Goal: Task Accomplishment & Management: Use online tool/utility

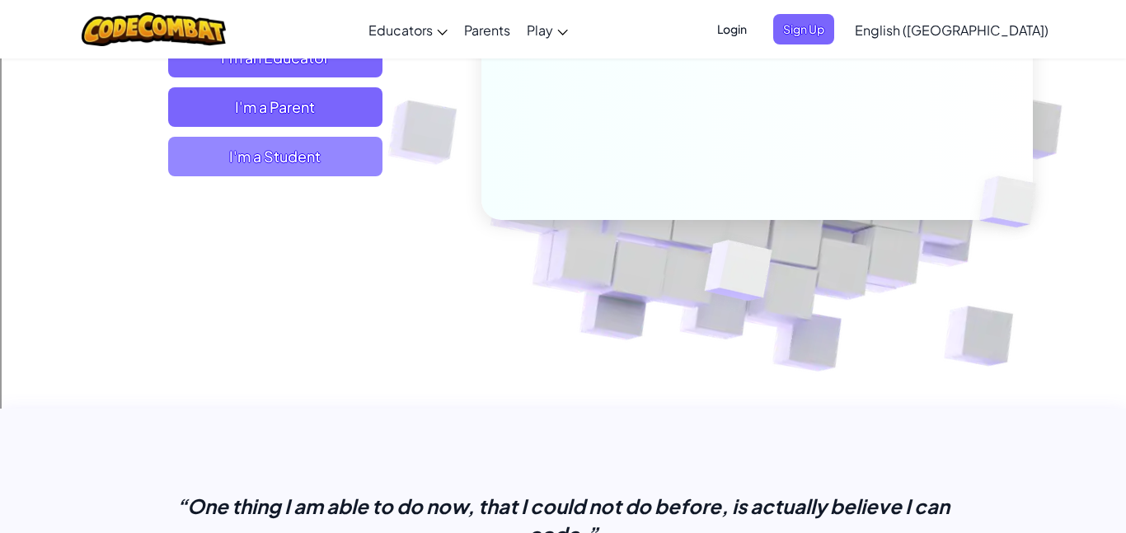
click at [318, 167] on span "I'm a Student" at bounding box center [275, 157] width 214 height 40
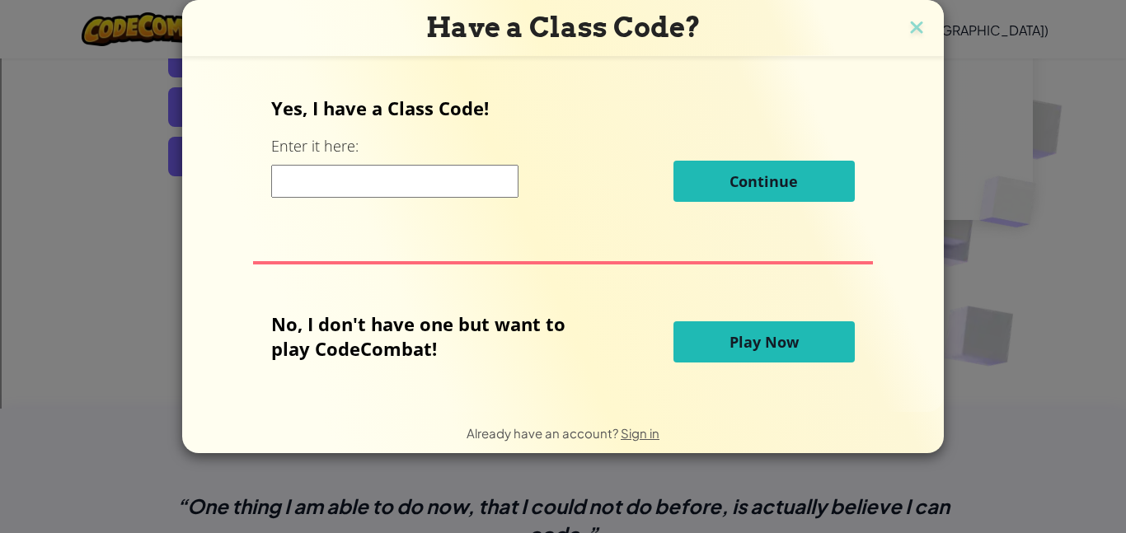
click at [685, 350] on button "Play Now" at bounding box center [764, 342] width 181 height 41
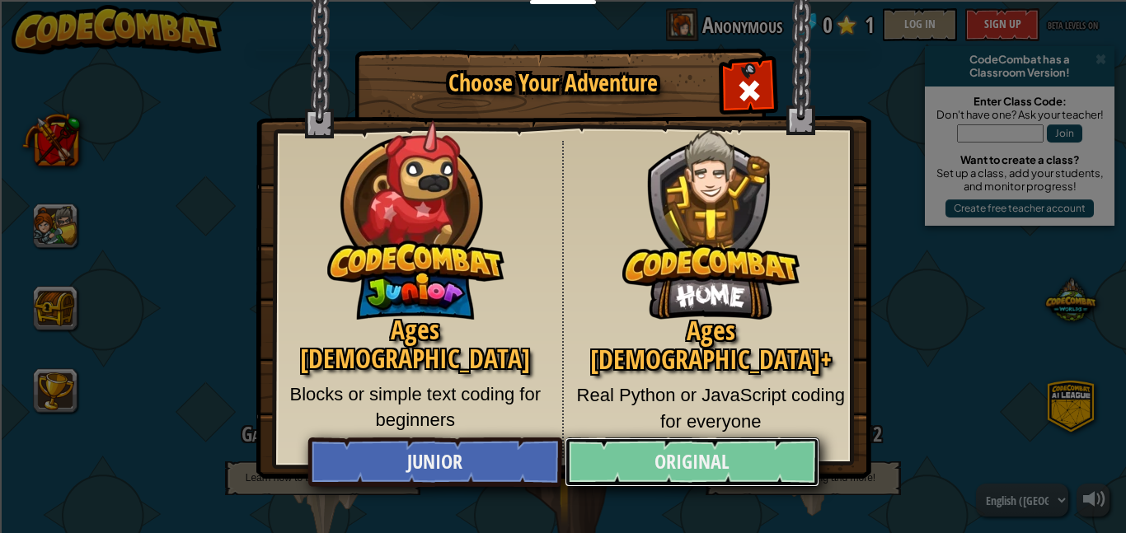
click at [707, 444] on link "Original" at bounding box center [692, 462] width 254 height 49
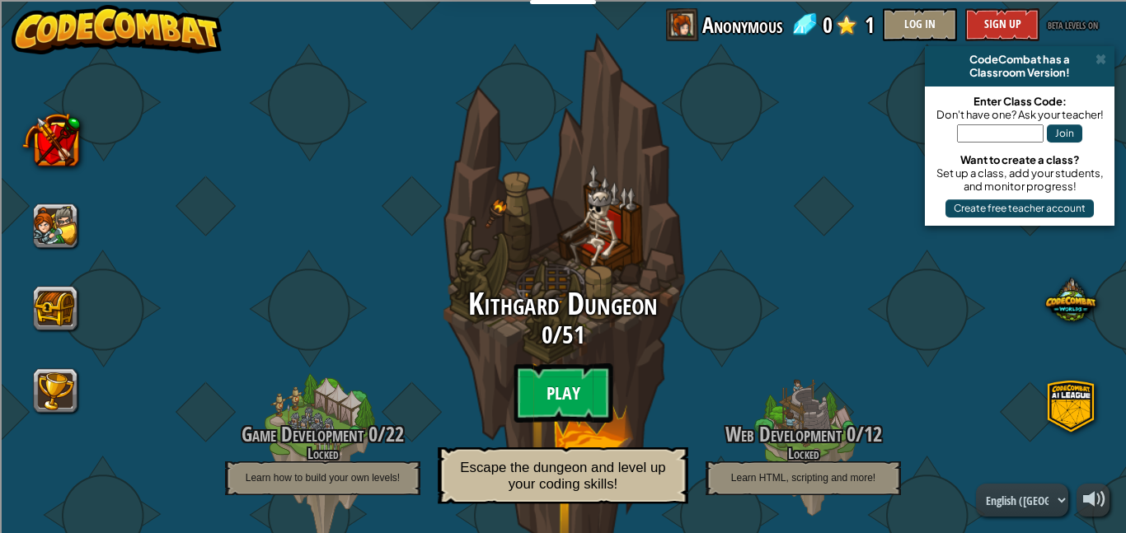
scroll to position [1, 0]
click at [563, 396] on btn "Play" at bounding box center [563, 392] width 99 height 59
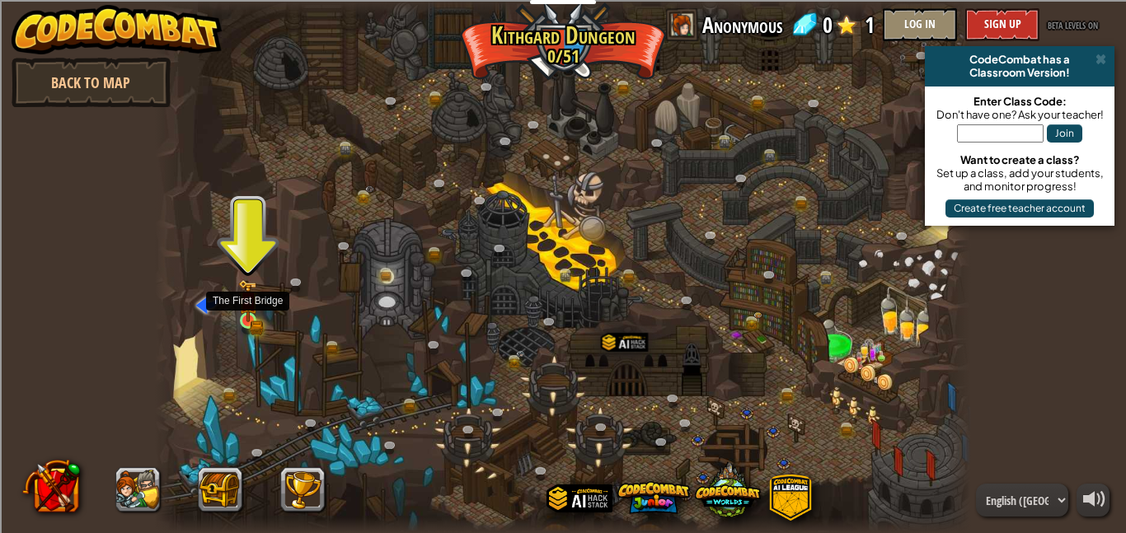
click at [246, 317] on img at bounding box center [247, 300] width 19 height 43
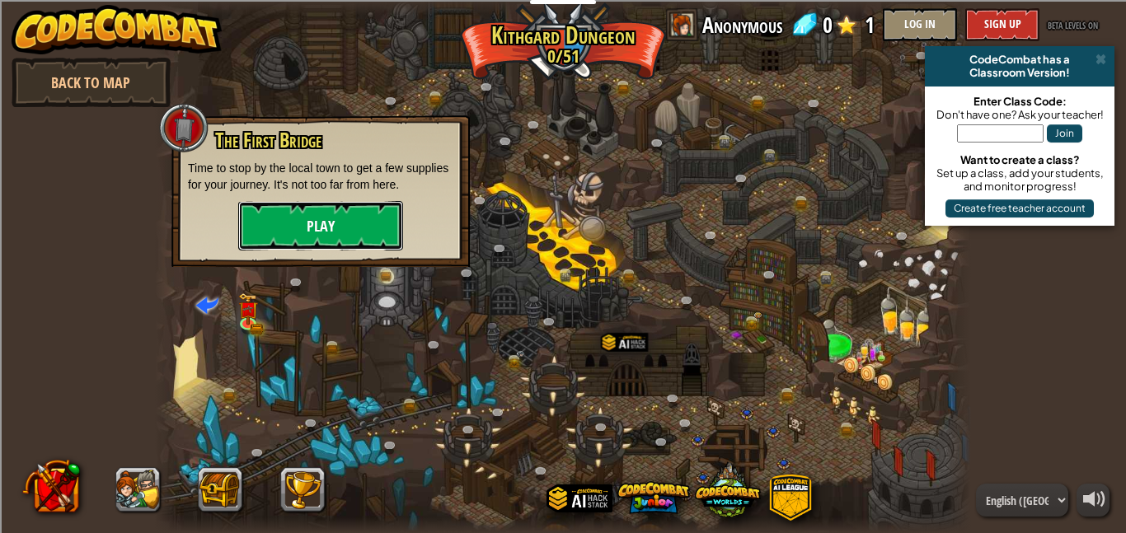
click at [290, 233] on button "Play" at bounding box center [320, 225] width 165 height 49
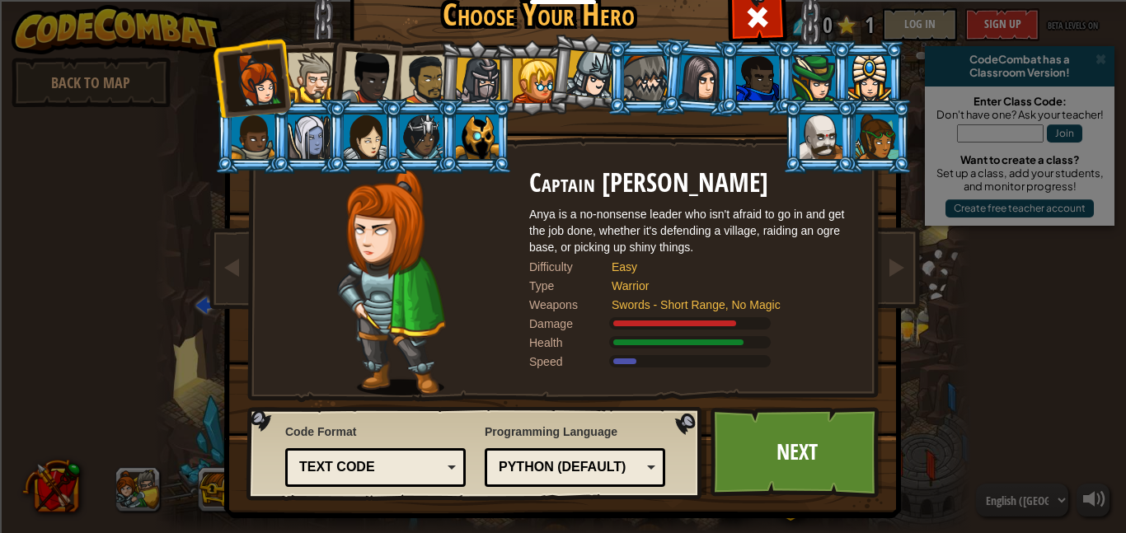
click at [303, 92] on div at bounding box center [313, 78] width 50 height 50
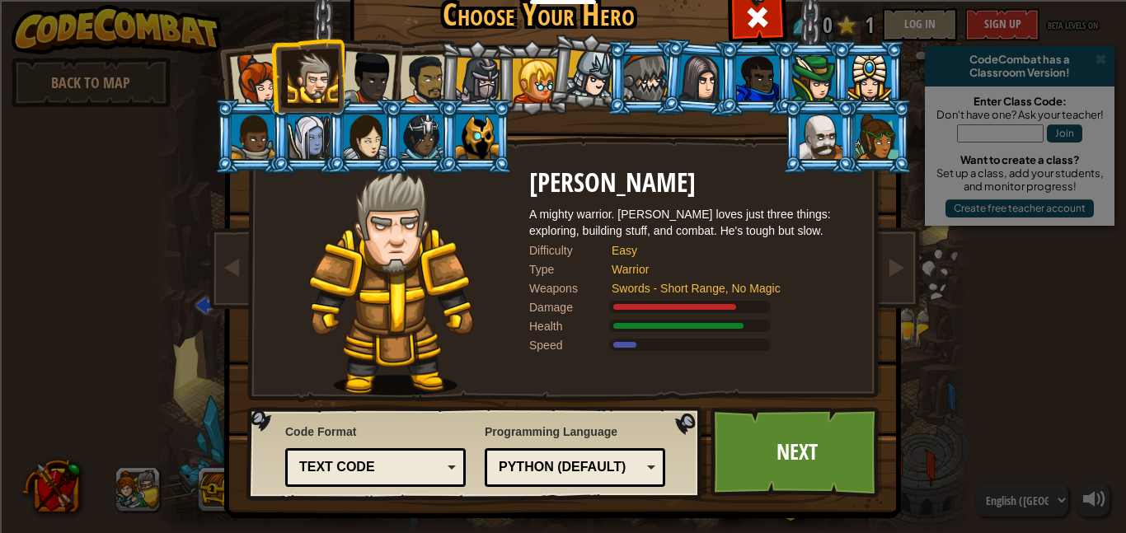
click at [354, 85] on div at bounding box center [368, 78] width 54 height 54
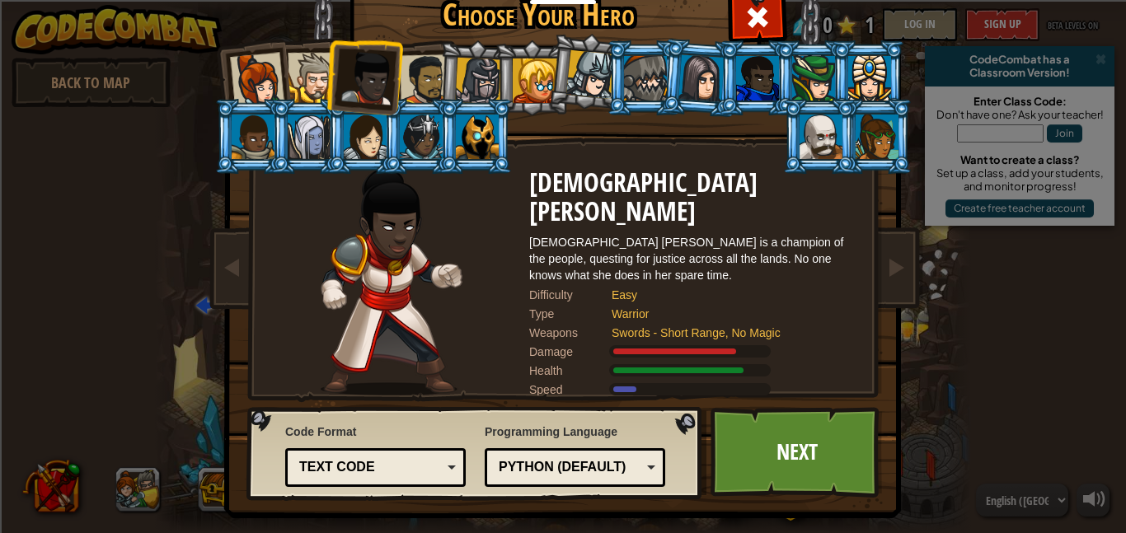
click at [420, 77] on div at bounding box center [425, 79] width 51 height 51
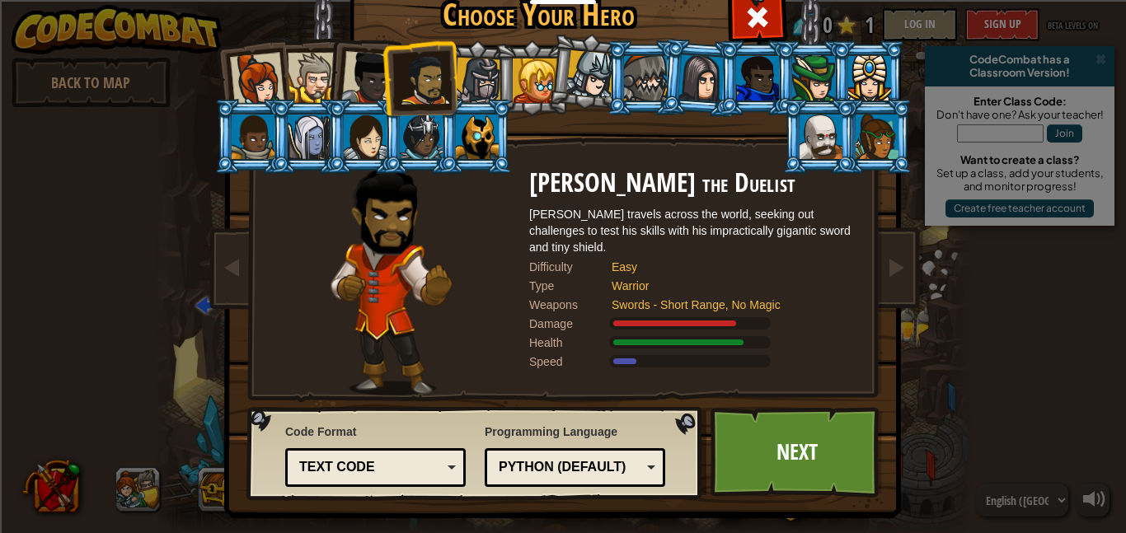
click at [486, 84] on div at bounding box center [478, 81] width 47 height 47
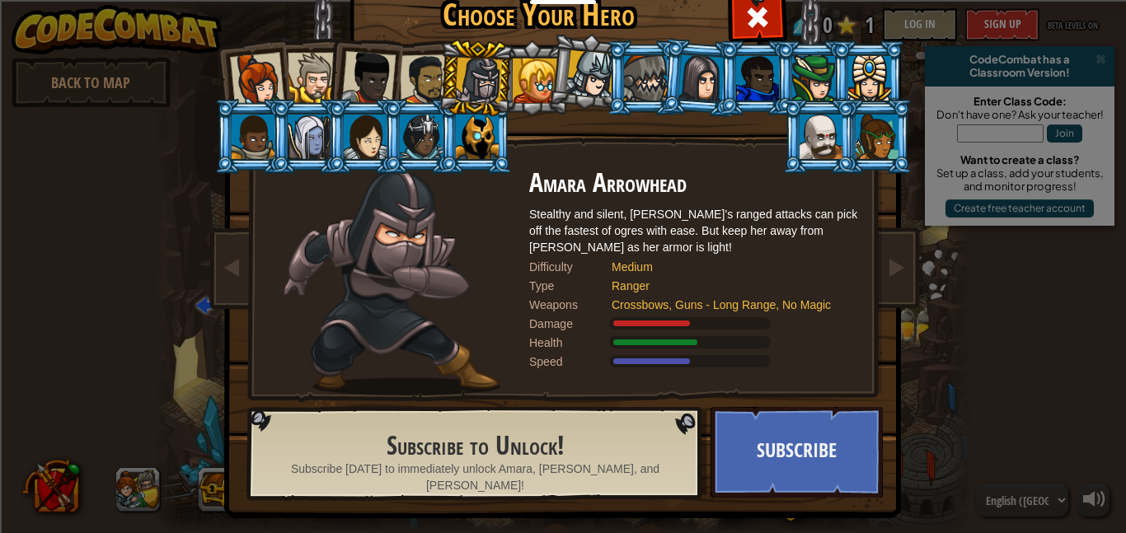
click at [594, 80] on div at bounding box center [590, 74] width 49 height 49
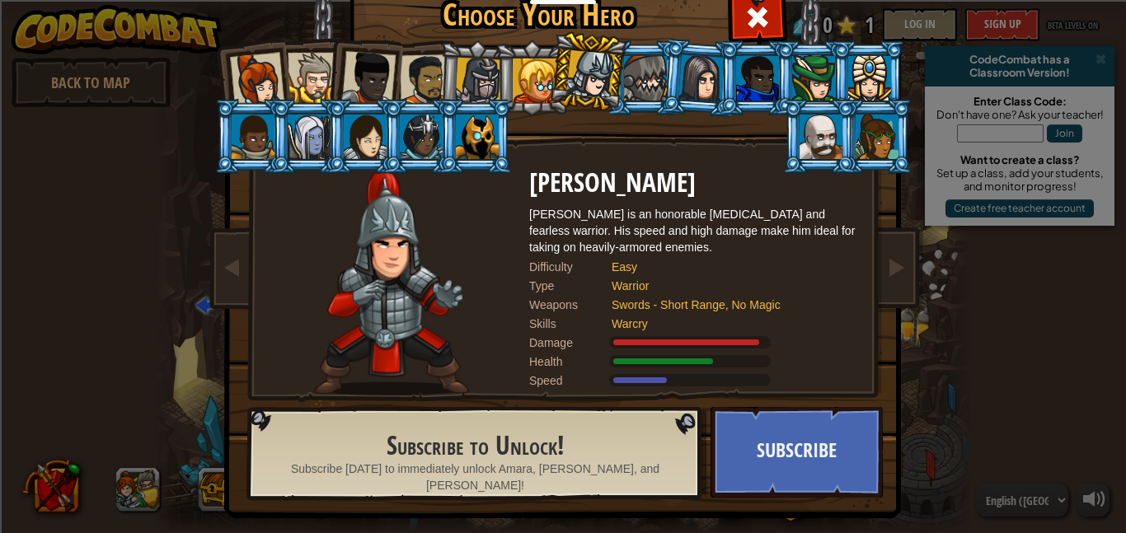
click at [641, 82] on div at bounding box center [645, 78] width 43 height 45
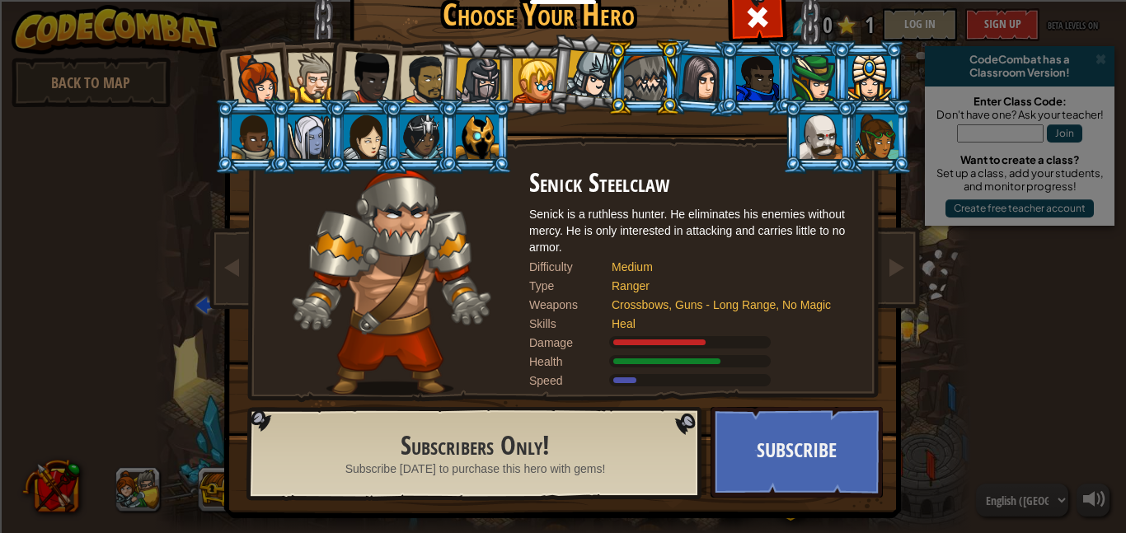
click at [487, 87] on div at bounding box center [478, 81] width 47 height 47
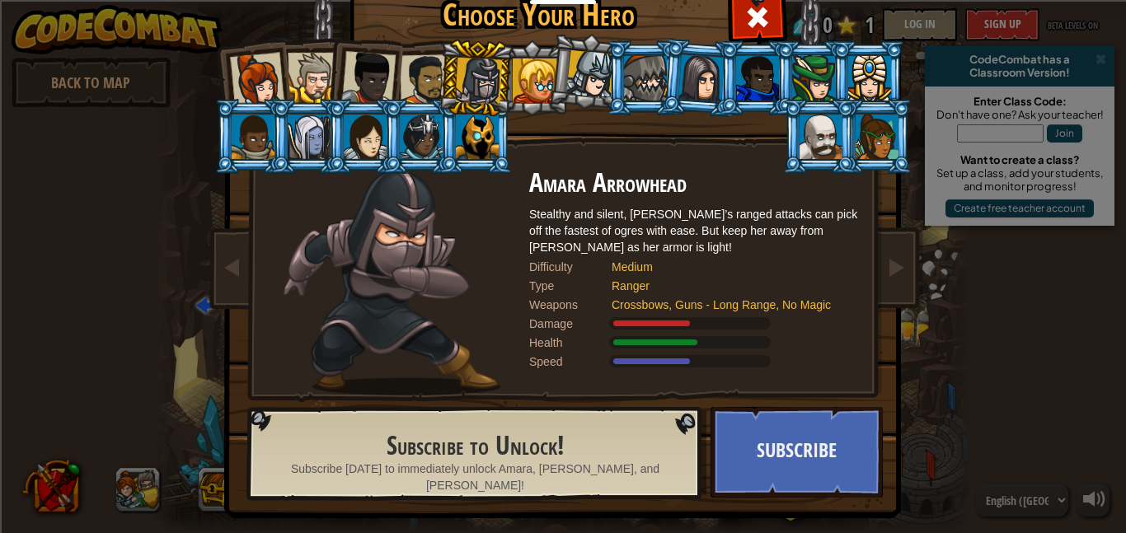
click at [266, 71] on div at bounding box center [257, 80] width 54 height 54
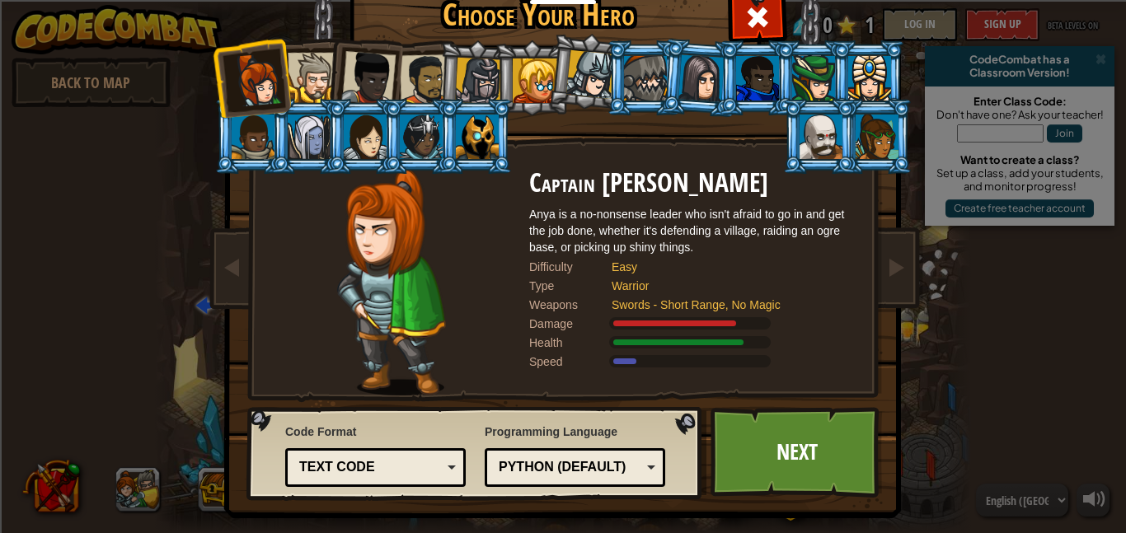
click at [385, 75] on div at bounding box center [368, 78] width 54 height 54
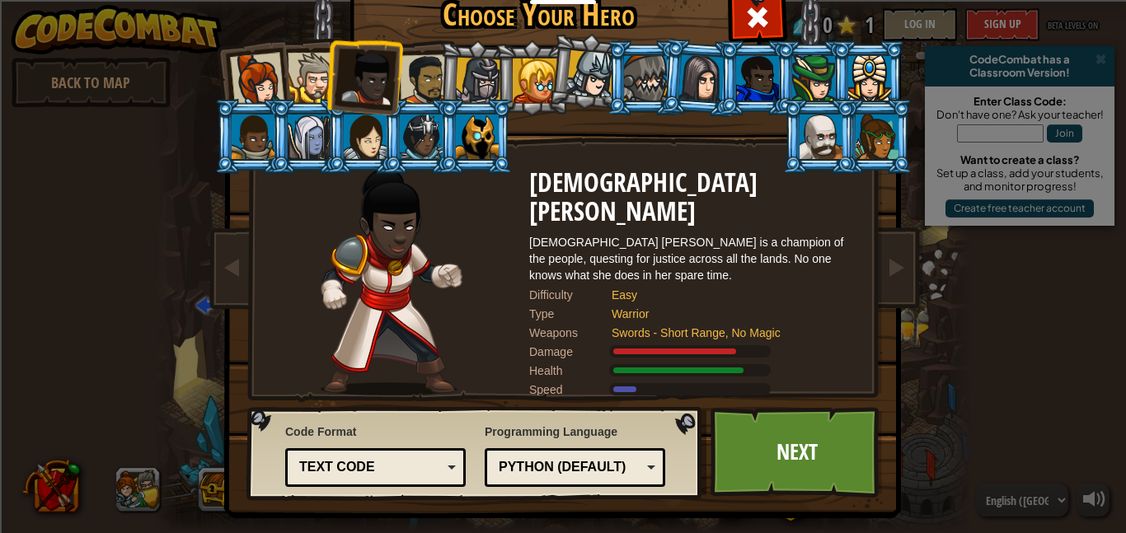
click at [420, 83] on div at bounding box center [425, 79] width 51 height 51
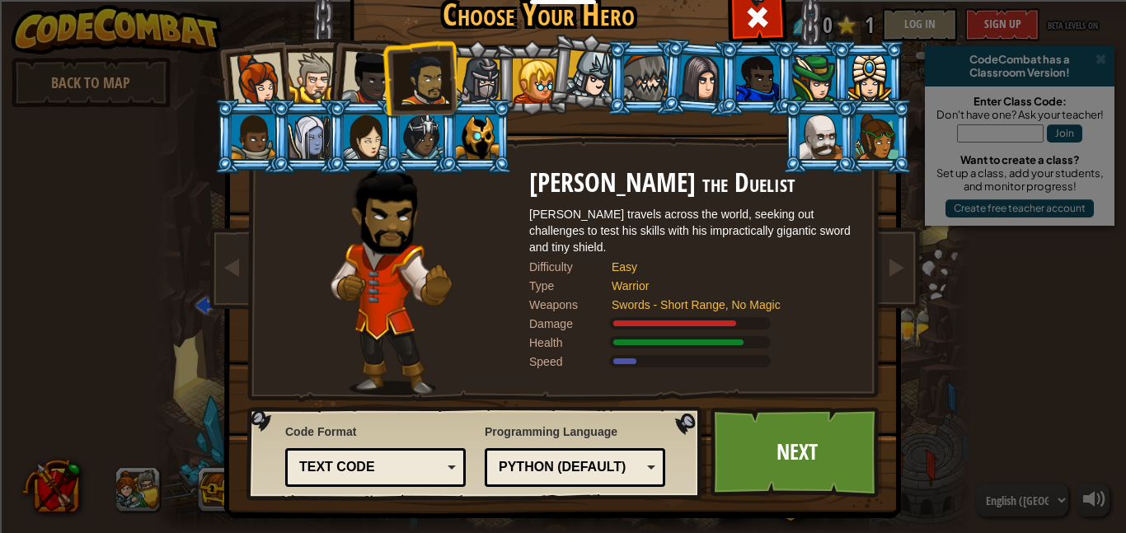
click at [701, 92] on div at bounding box center [701, 77] width 46 height 47
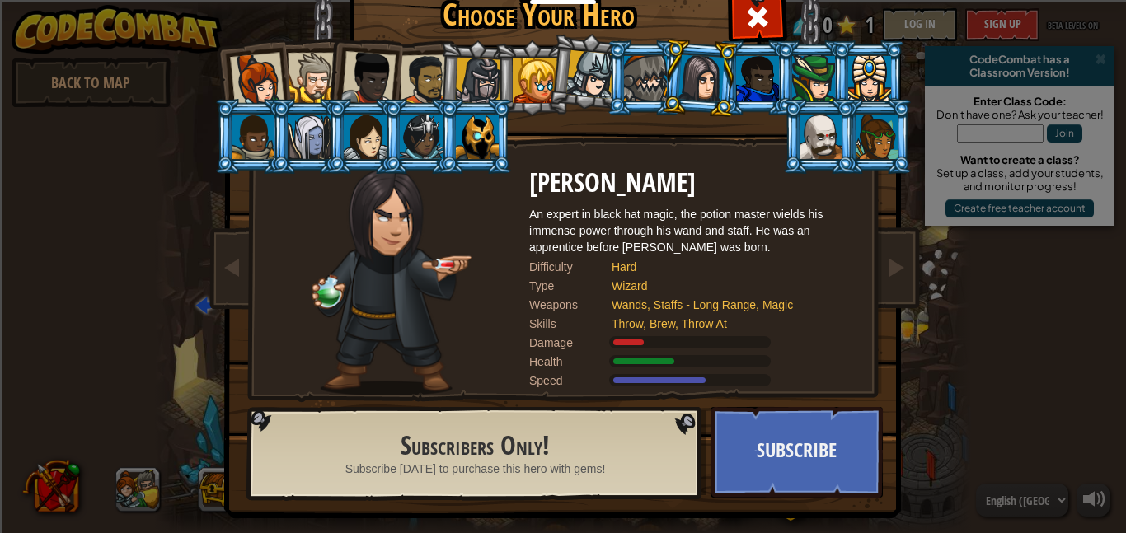
click at [376, 76] on div at bounding box center [368, 78] width 54 height 54
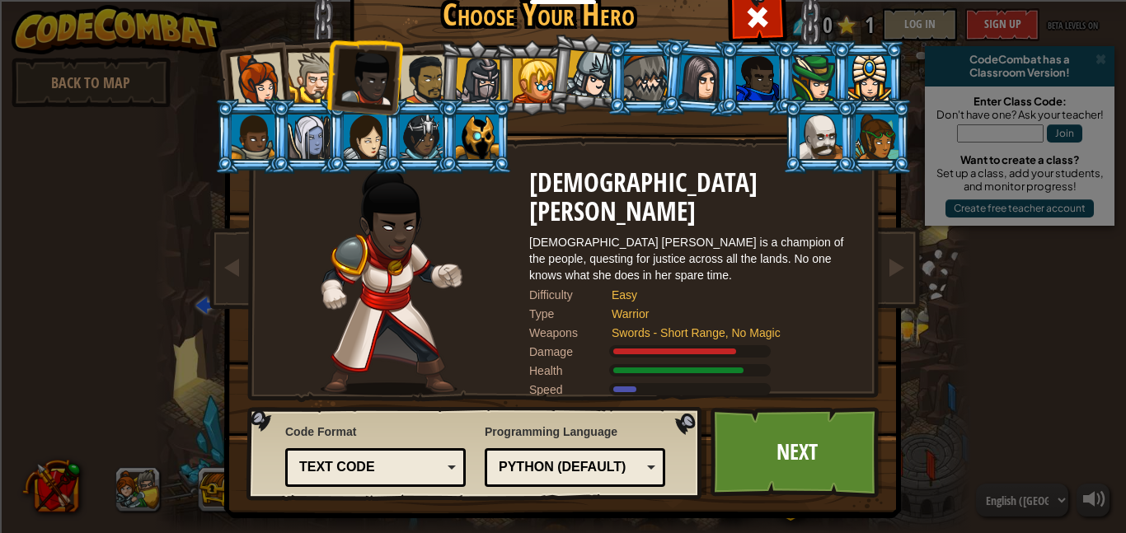
click at [315, 81] on div at bounding box center [313, 78] width 50 height 50
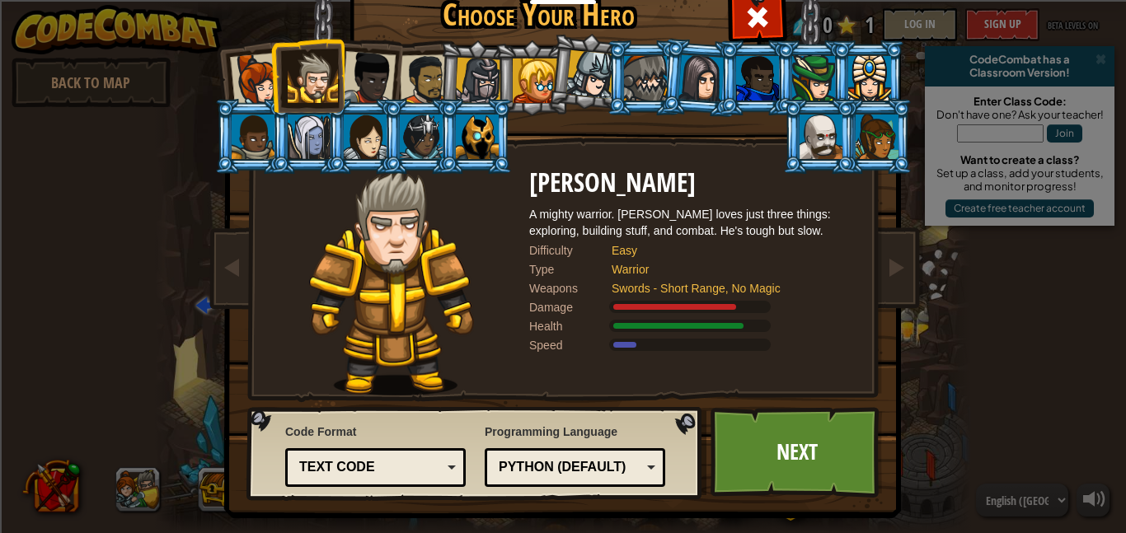
click at [351, 82] on div at bounding box center [368, 78] width 54 height 54
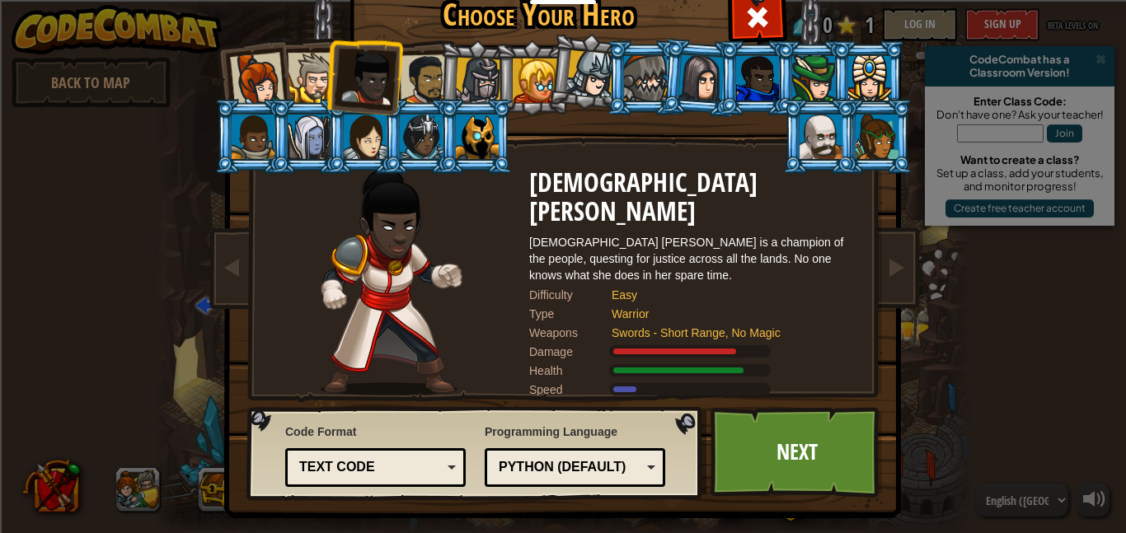
click at [401, 77] on div at bounding box center [425, 79] width 51 height 51
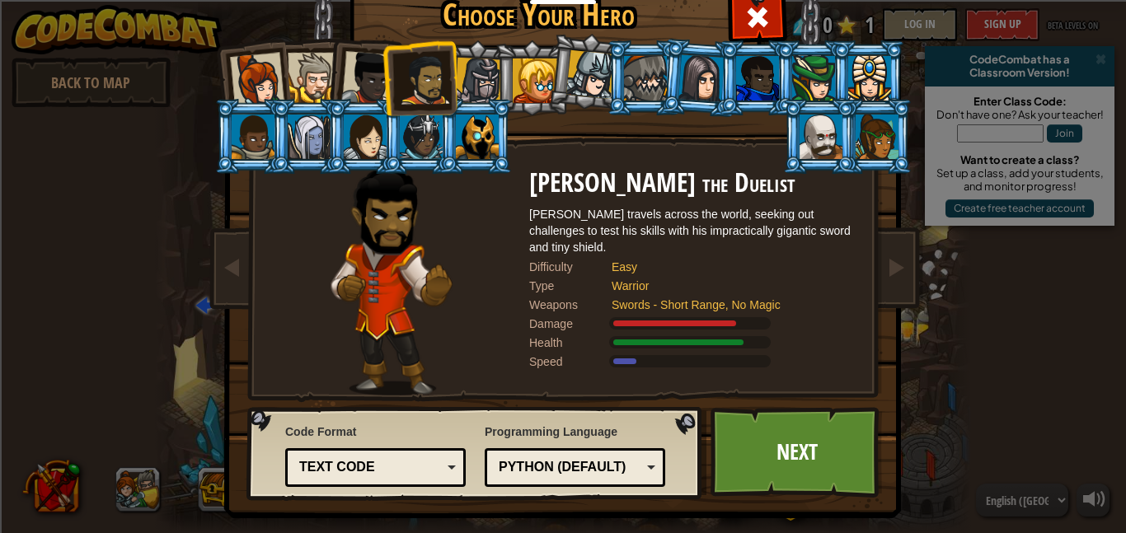
click at [353, 75] on div at bounding box center [368, 78] width 54 height 54
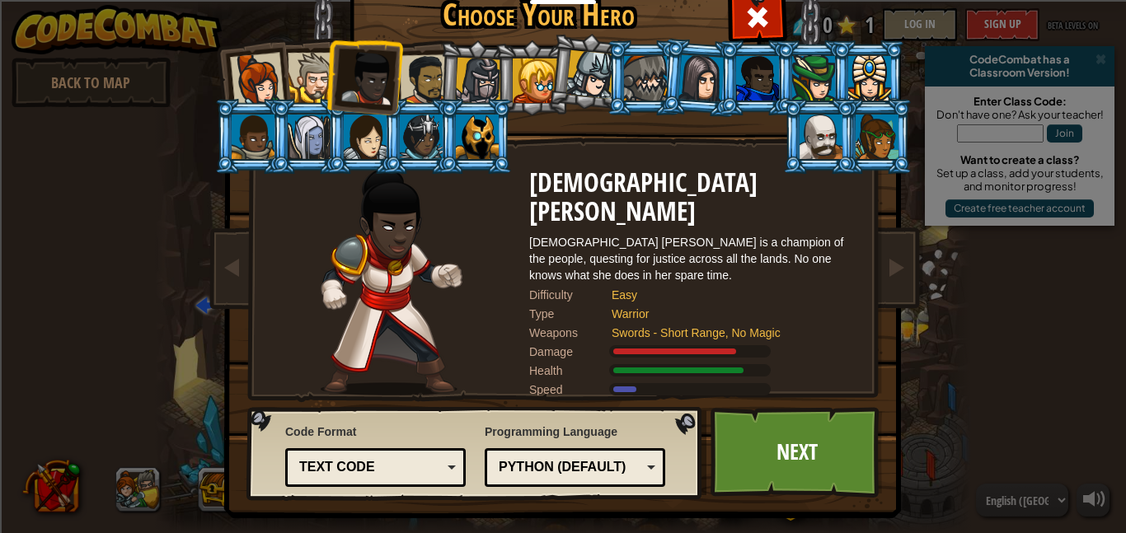
click at [311, 79] on div at bounding box center [313, 78] width 50 height 50
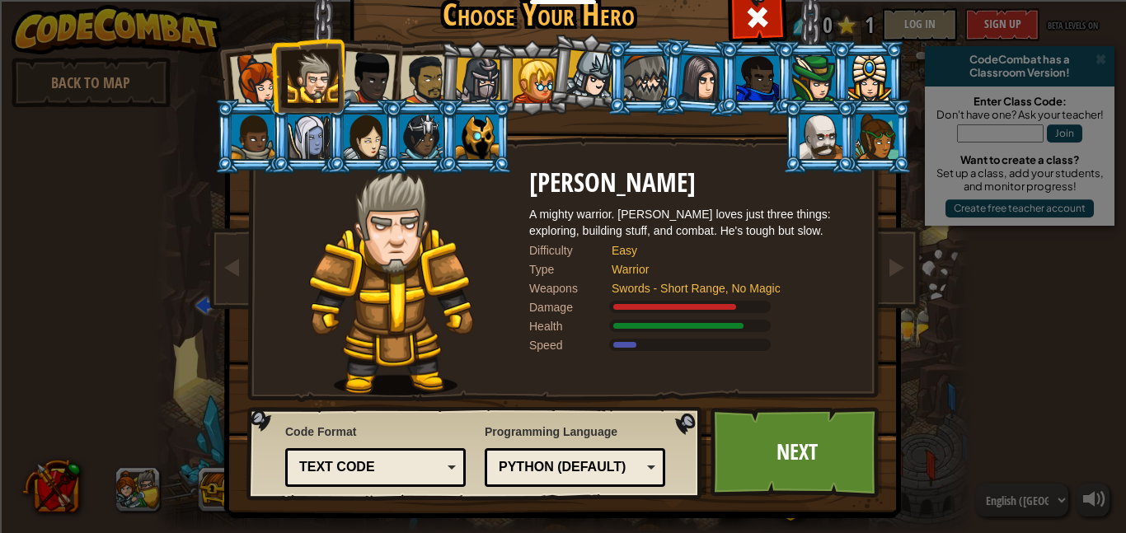
click at [429, 456] on div "Text code" at bounding box center [375, 468] width 159 height 26
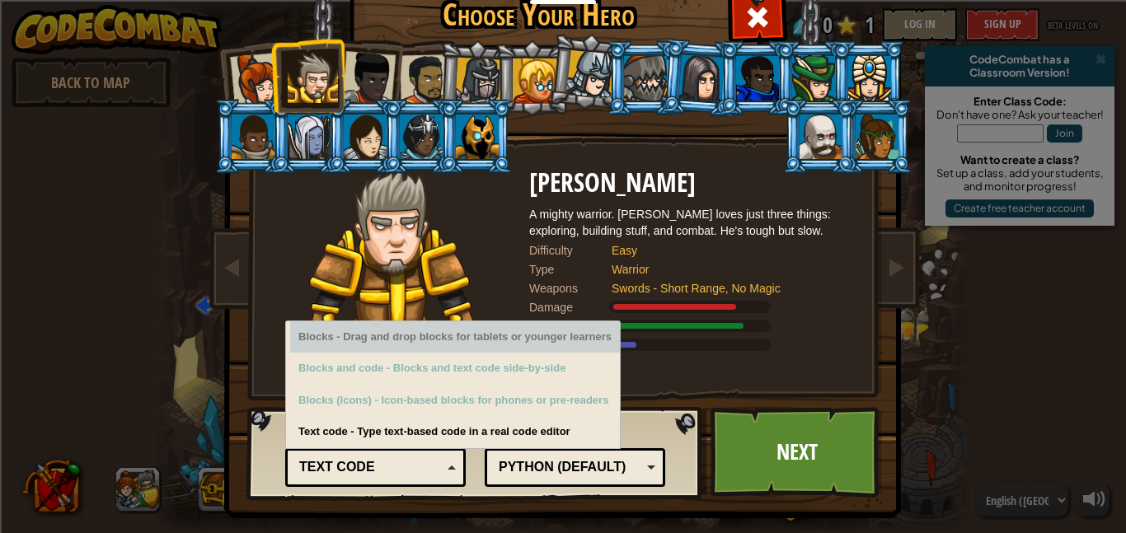
click at [417, 348] on div "Blocks - Drag and drop blocks for tablets or younger learners" at bounding box center [455, 338] width 330 height 32
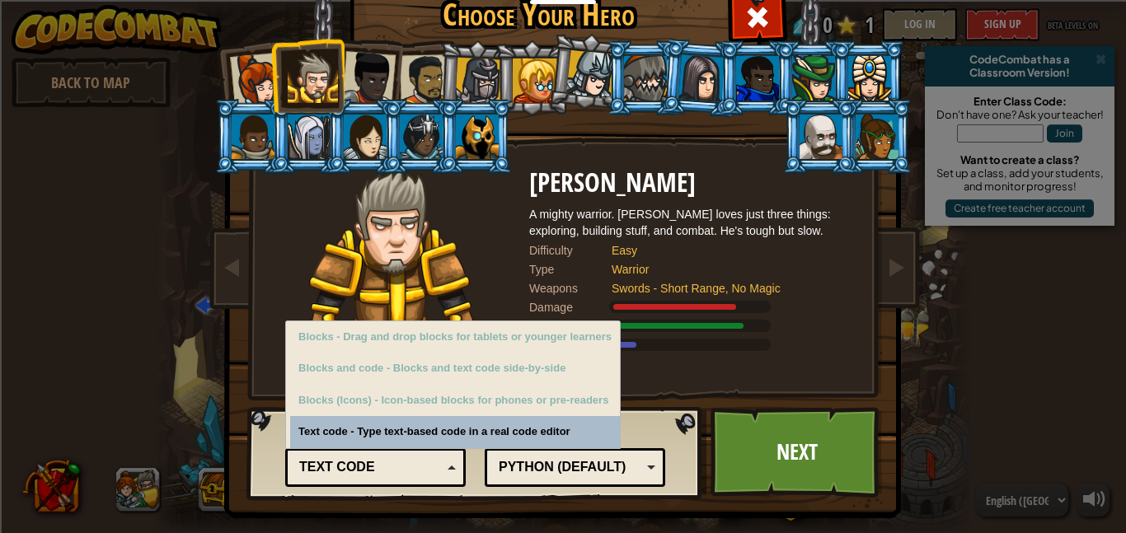
click at [421, 472] on div "Text code" at bounding box center [370, 467] width 143 height 19
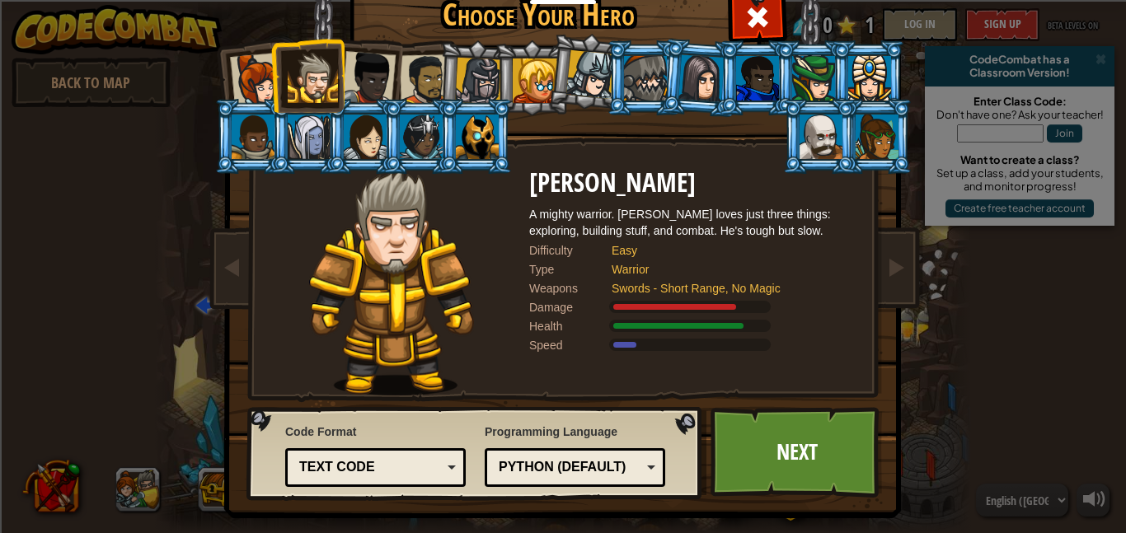
click at [617, 467] on div "Python (Default)" at bounding box center [570, 467] width 143 height 19
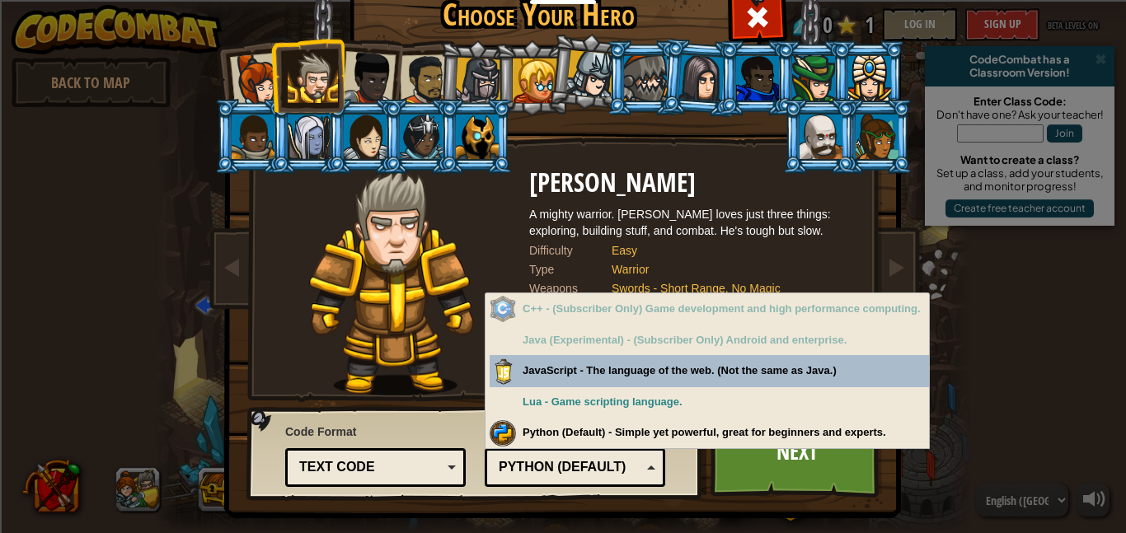
click at [613, 467] on div "Python (Default)" at bounding box center [570, 467] width 143 height 19
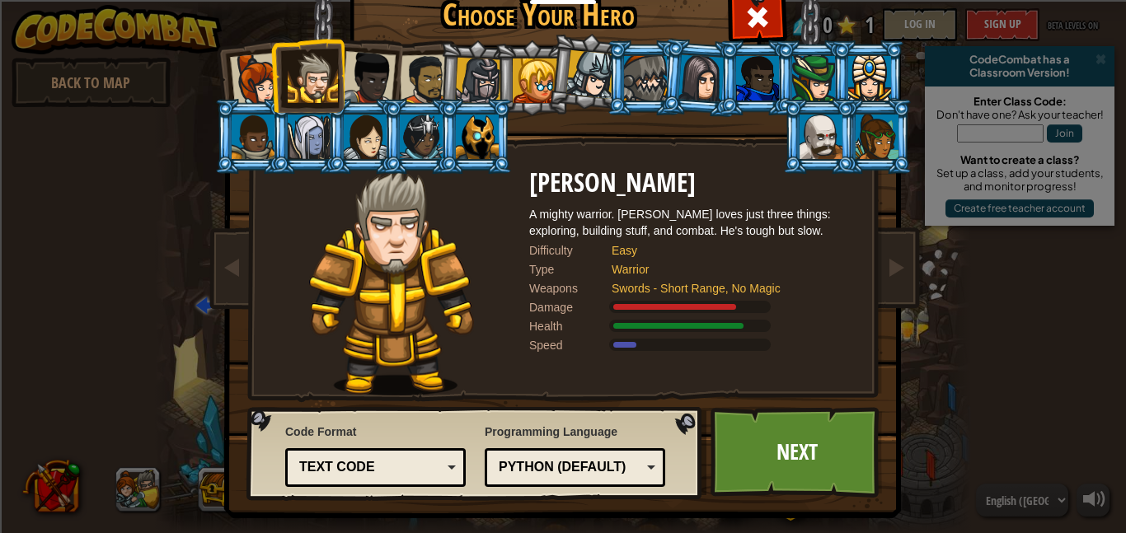
click at [613, 467] on div "Python (Default)" at bounding box center [570, 467] width 143 height 19
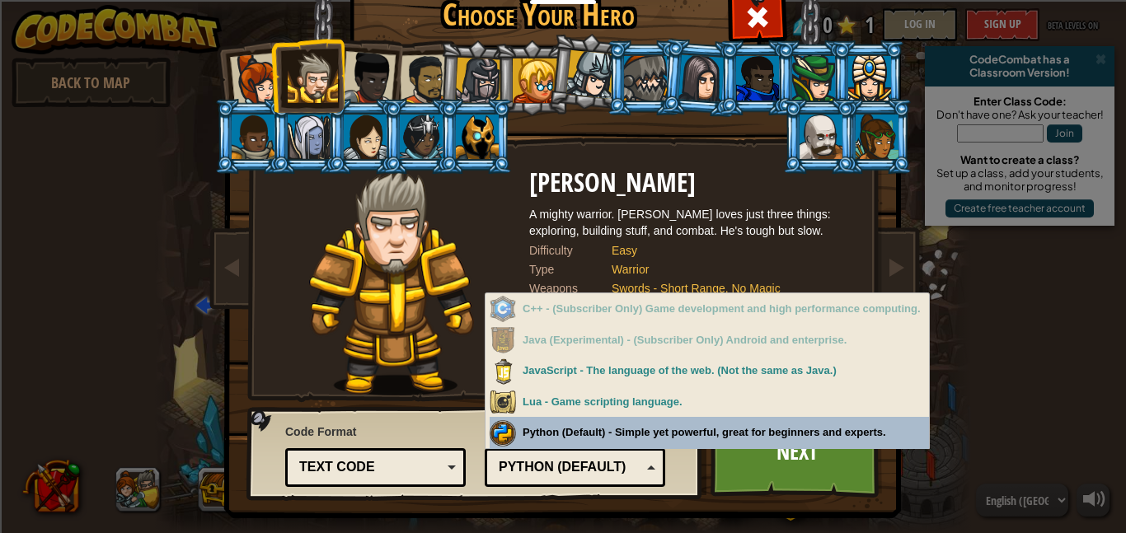
click at [610, 444] on div "Programming Language Python (Default) JavaScript Lua C++ Java (Experimental) Py…" at bounding box center [575, 454] width 181 height 68
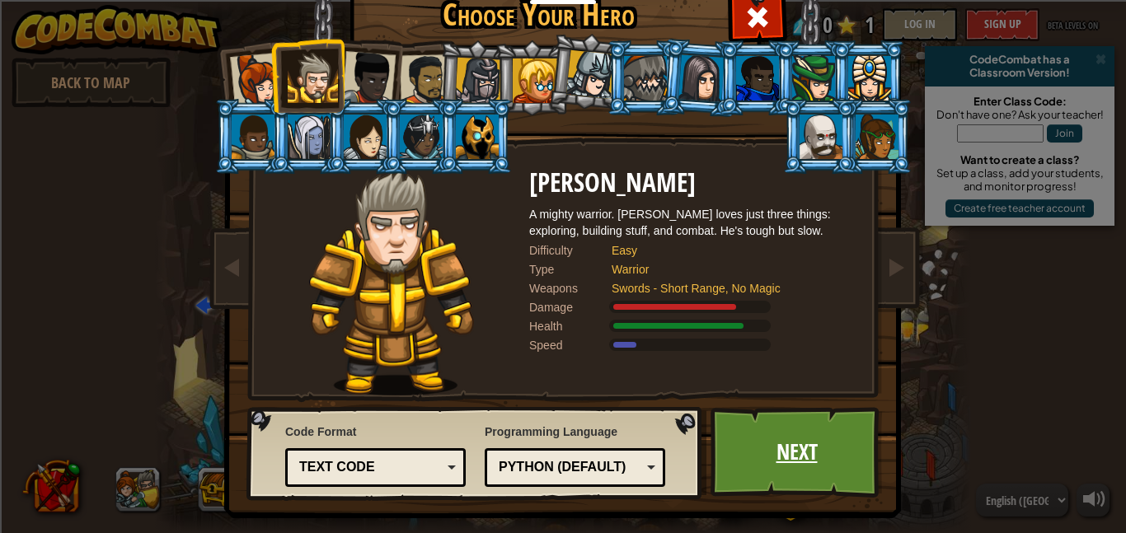
click at [774, 467] on link "Next" at bounding box center [797, 452] width 172 height 91
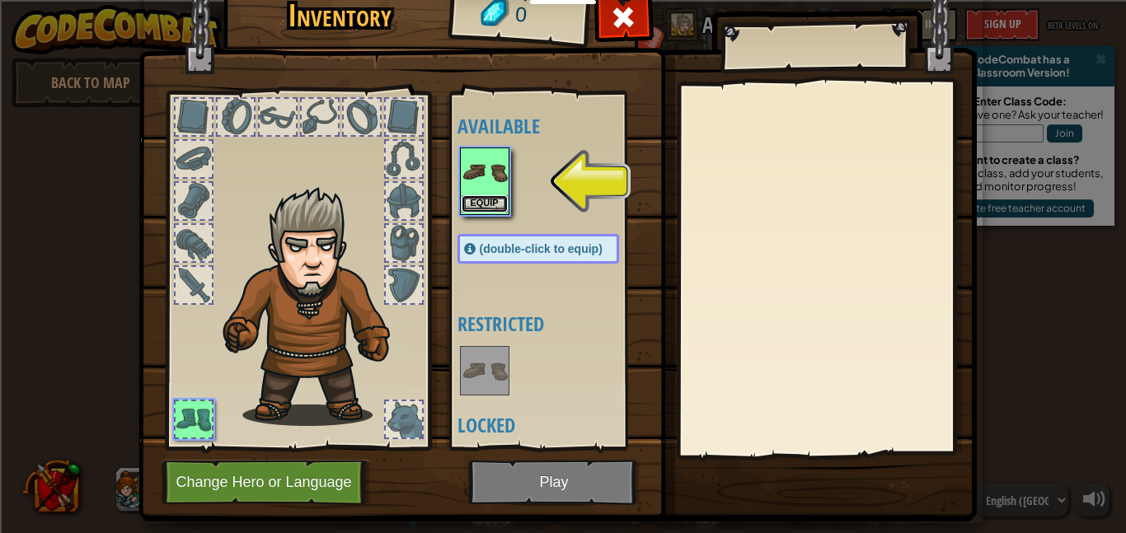
click at [495, 203] on button "Equip" at bounding box center [485, 203] width 46 height 17
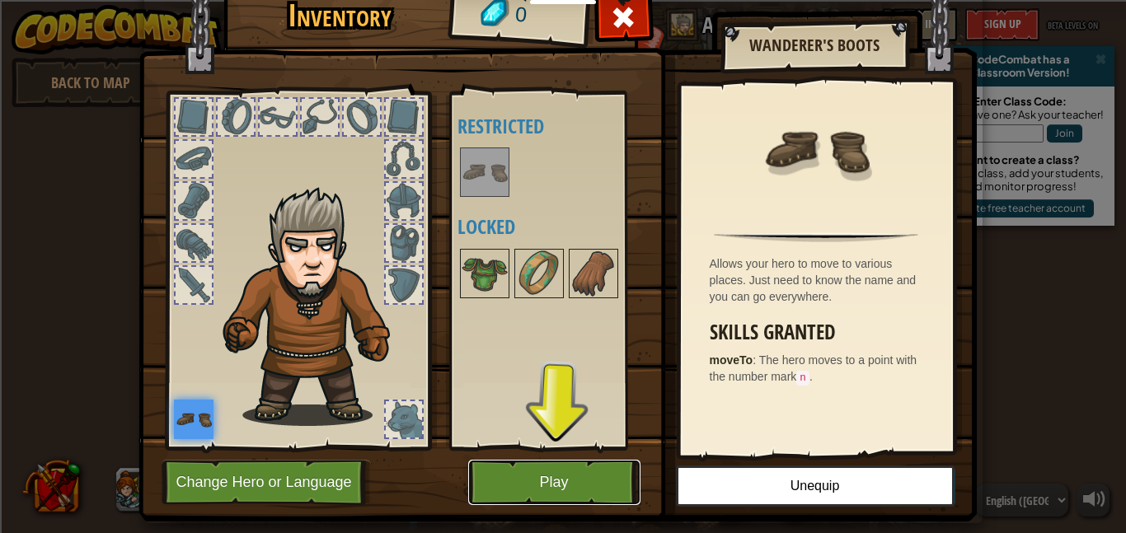
click at [549, 483] on button "Play" at bounding box center [554, 482] width 172 height 45
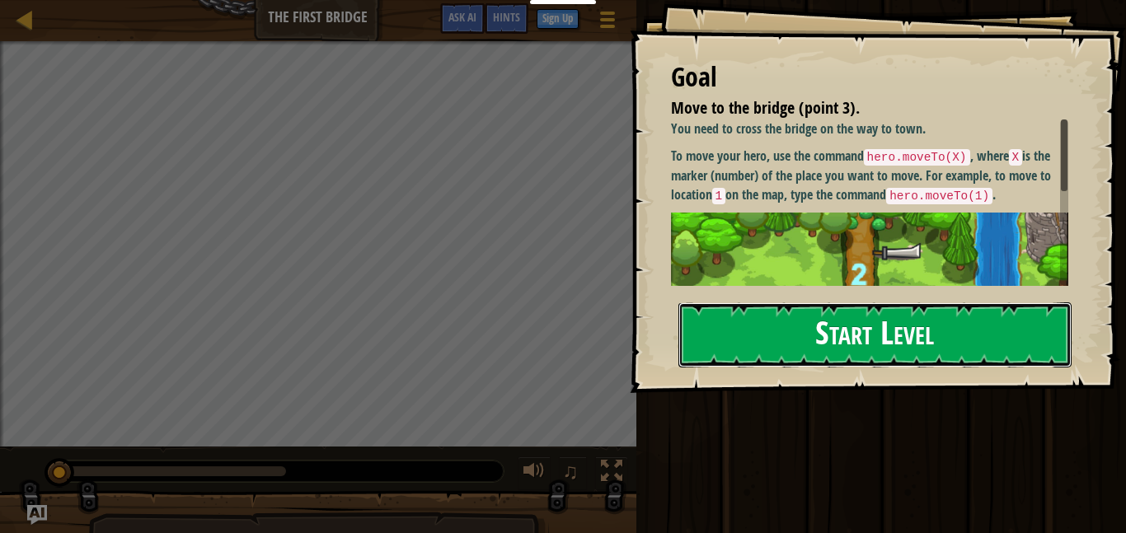
click at [819, 365] on button "Start Level" at bounding box center [874, 335] width 393 height 65
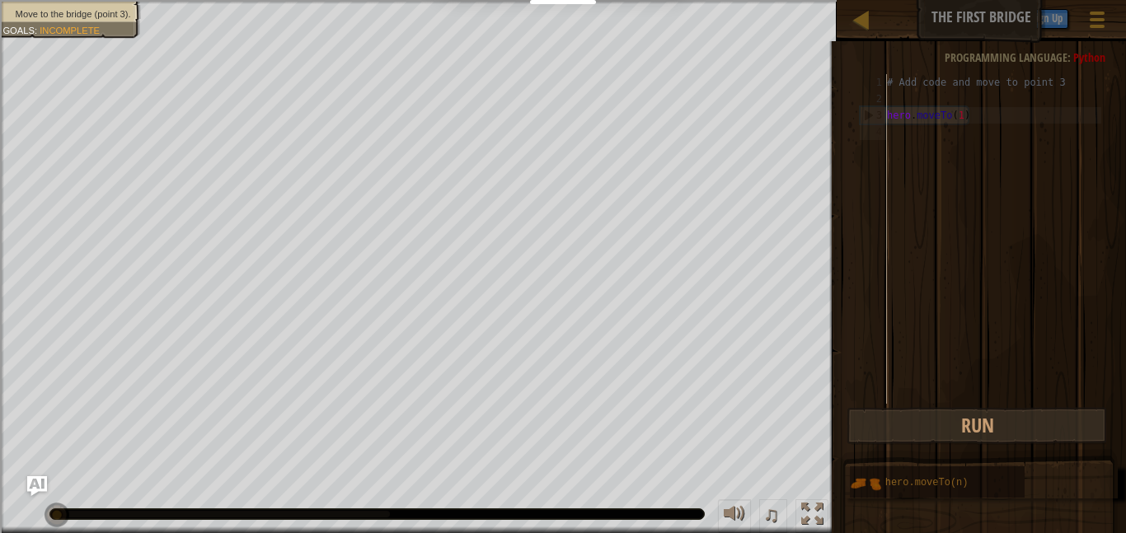
scroll to position [7, 0]
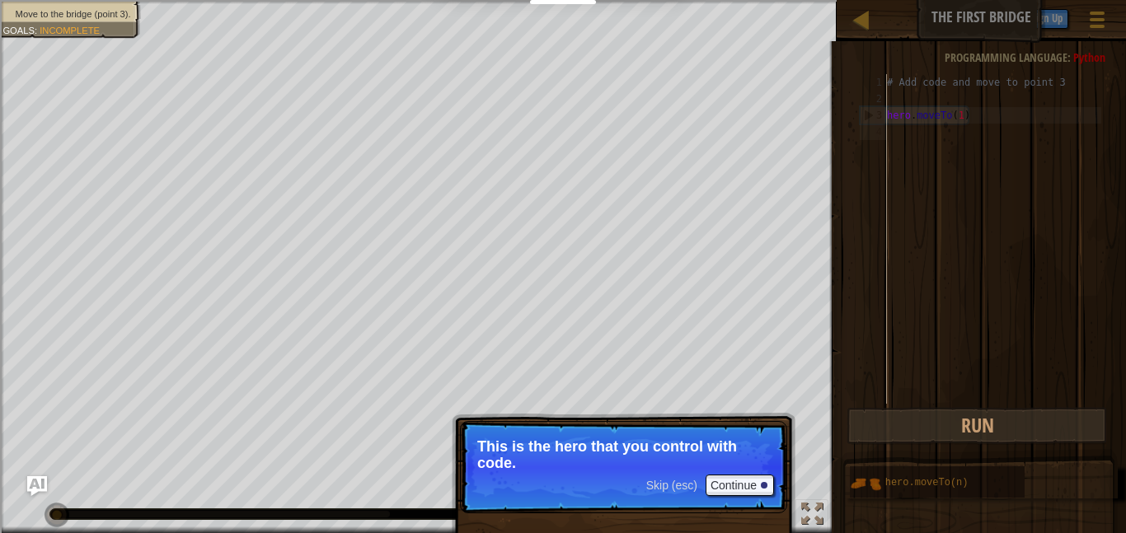
click at [639, 476] on p "Skip (esc) Continue This is the hero that you control with code." at bounding box center [623, 467] width 327 height 92
click at [753, 481] on button "Continue" at bounding box center [740, 485] width 68 height 21
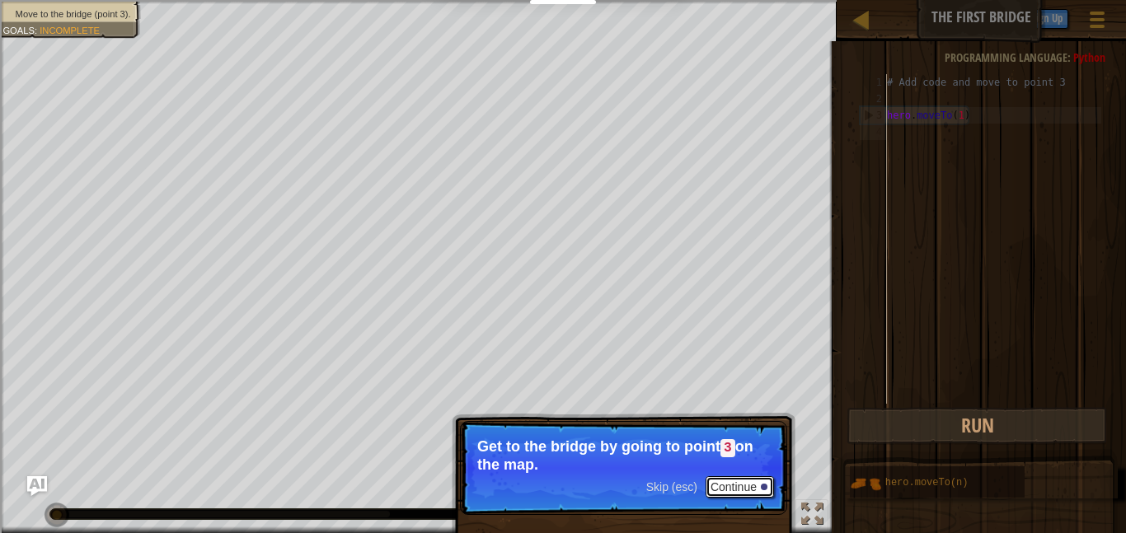
click at [739, 486] on button "Continue" at bounding box center [740, 487] width 68 height 21
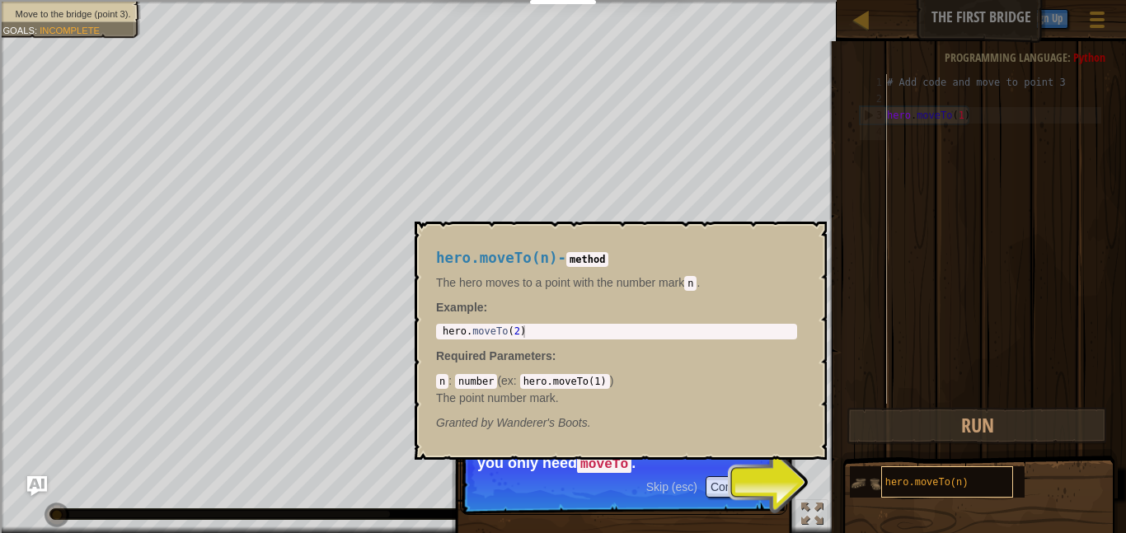
click at [906, 487] on span "hero.moveTo(n)" at bounding box center [926, 483] width 83 height 12
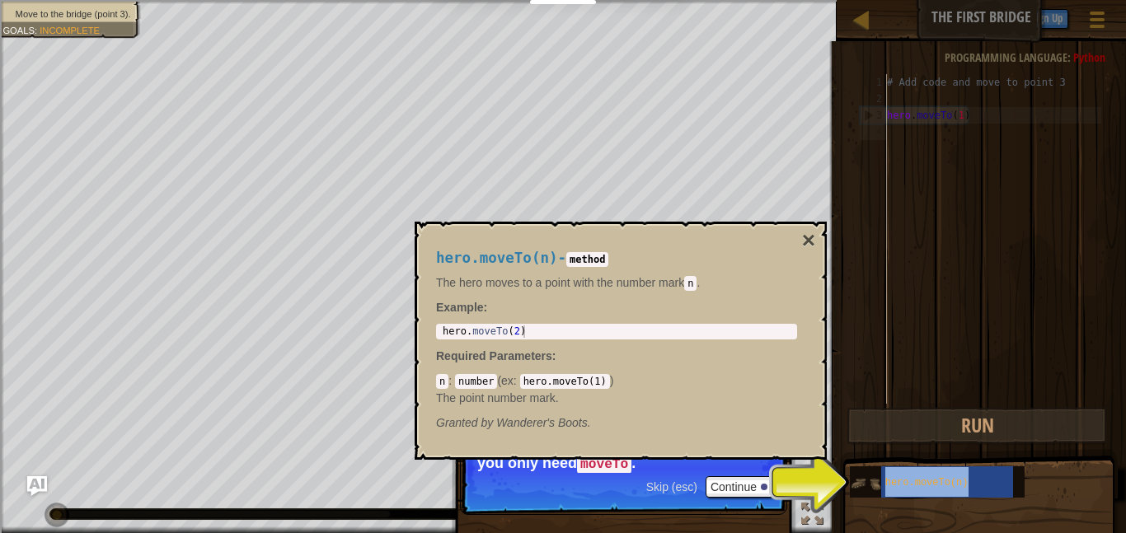
click at [855, 483] on img at bounding box center [865, 483] width 31 height 31
click at [739, 474] on p "Skip (esc) Continue You can use these methods. Right now, you only need moveTo ." at bounding box center [623, 468] width 327 height 94
click at [760, 483] on button "Continue" at bounding box center [740, 487] width 68 height 21
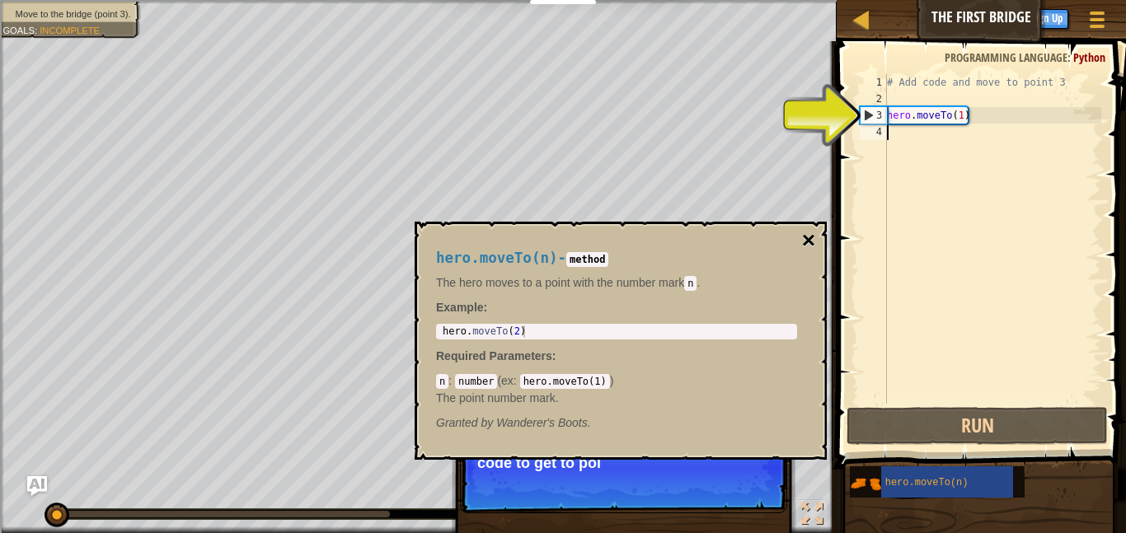
click at [803, 232] on button "×" at bounding box center [808, 240] width 13 height 23
